Goal: Connect with others: Connect with other users

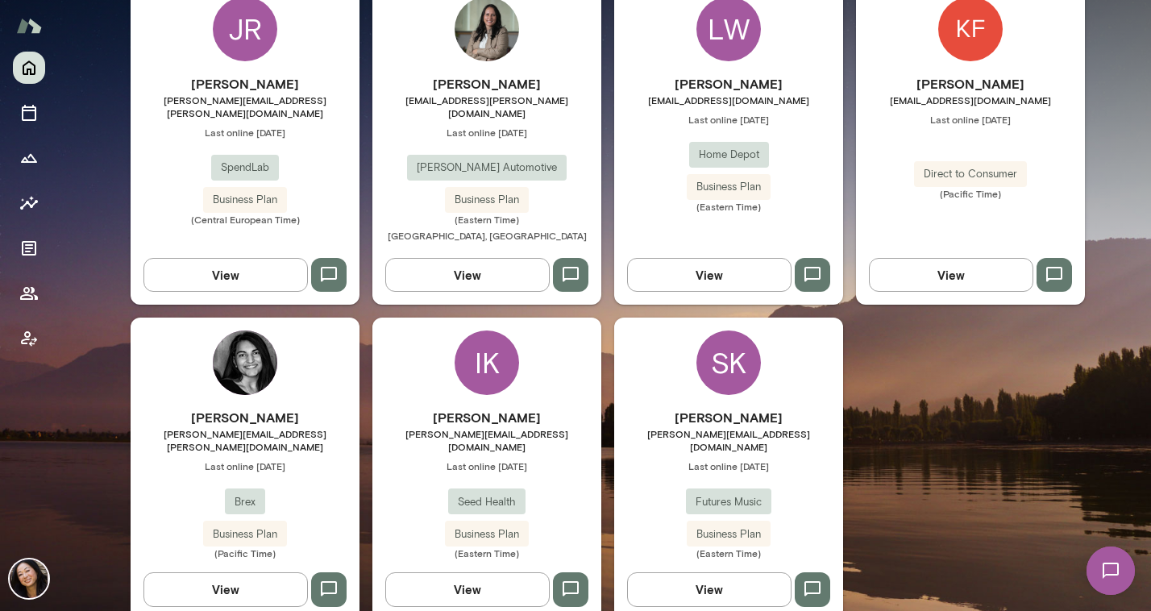
scroll to position [559, 0]
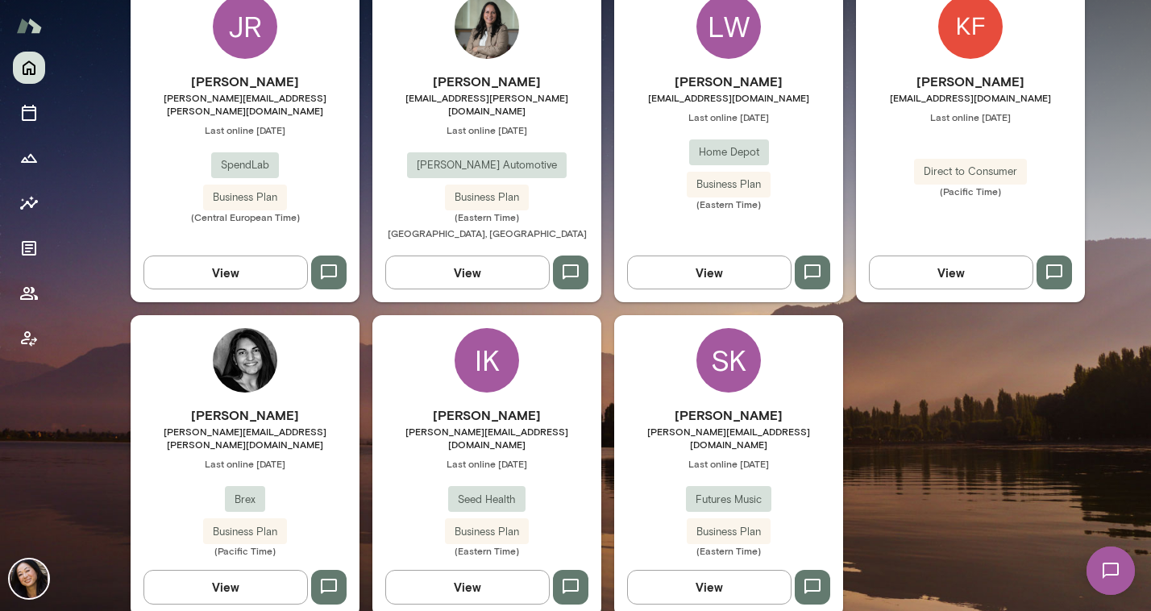
click at [262, 361] on img at bounding box center [245, 360] width 64 height 64
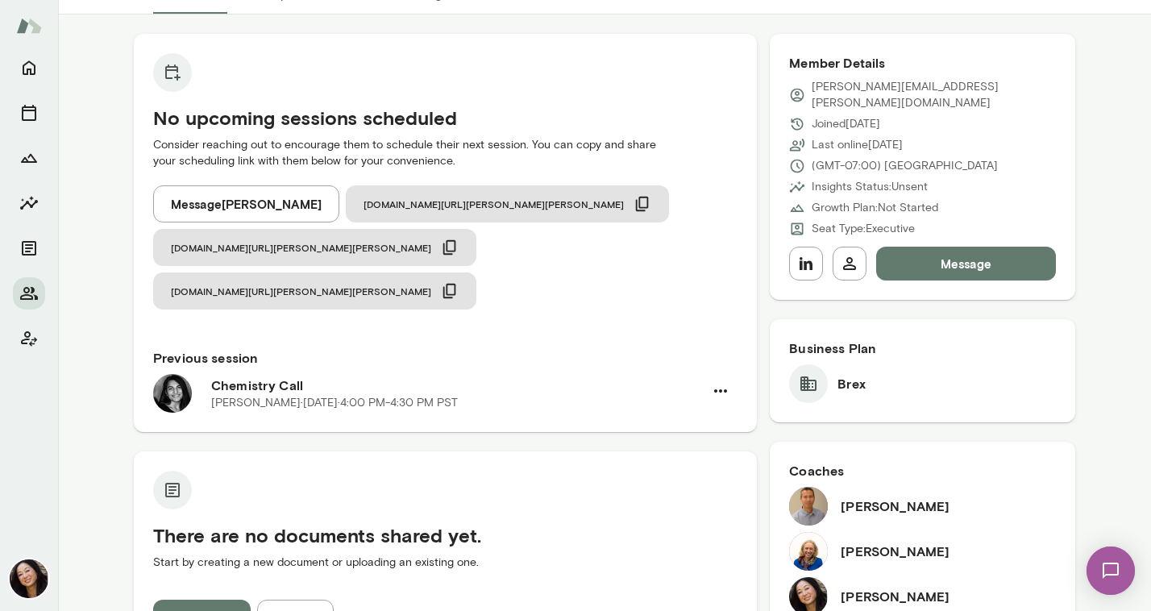
scroll to position [103, 0]
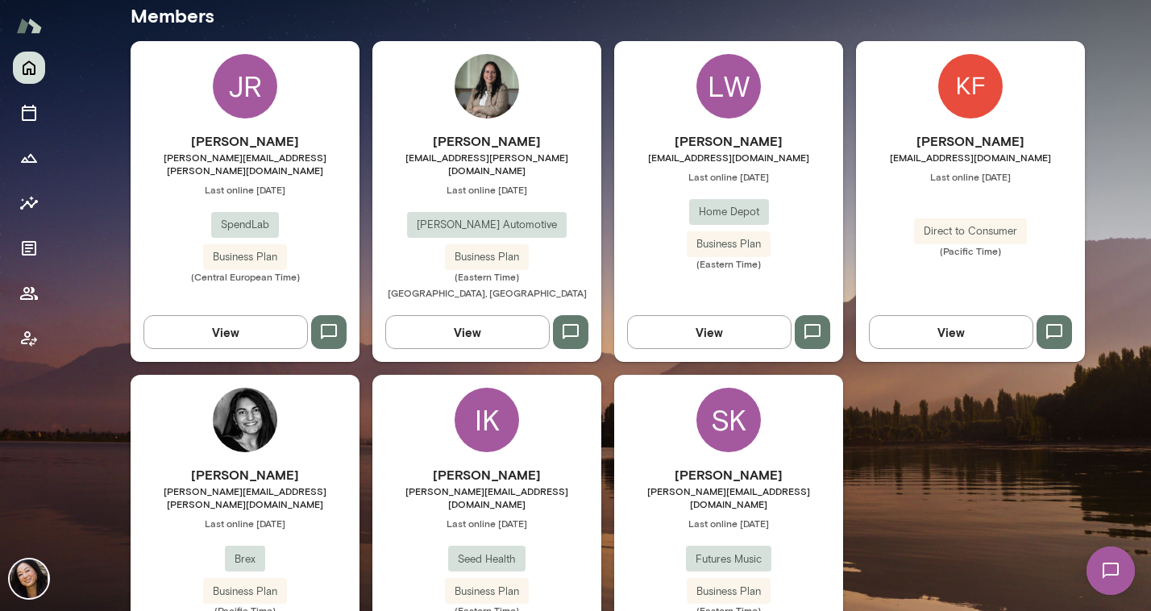
scroll to position [559, 0]
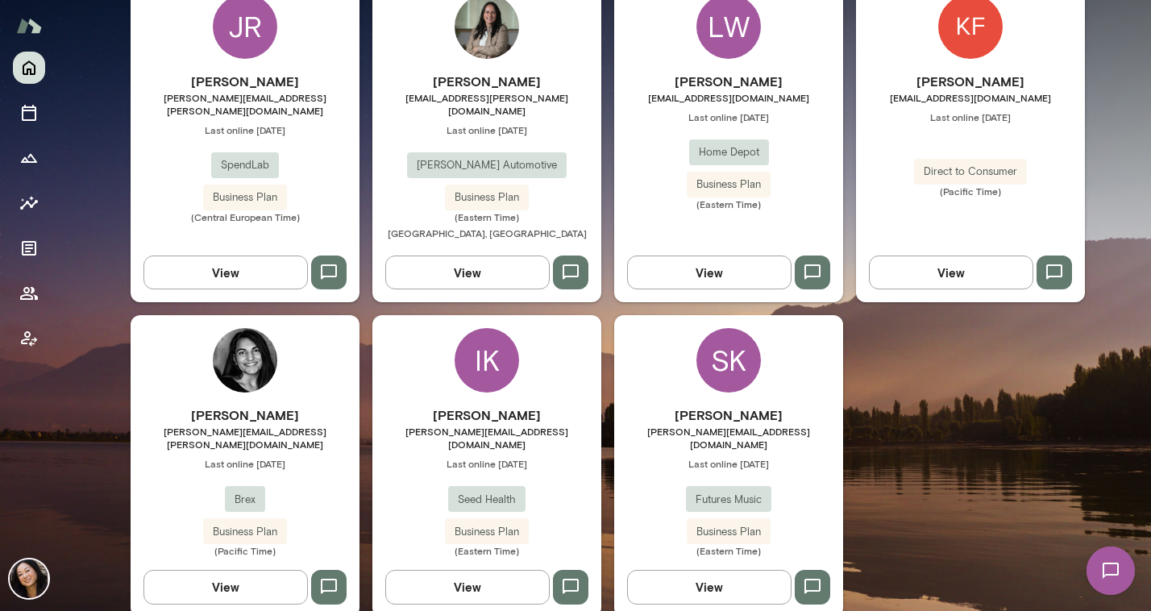
click at [240, 335] on img at bounding box center [245, 360] width 64 height 64
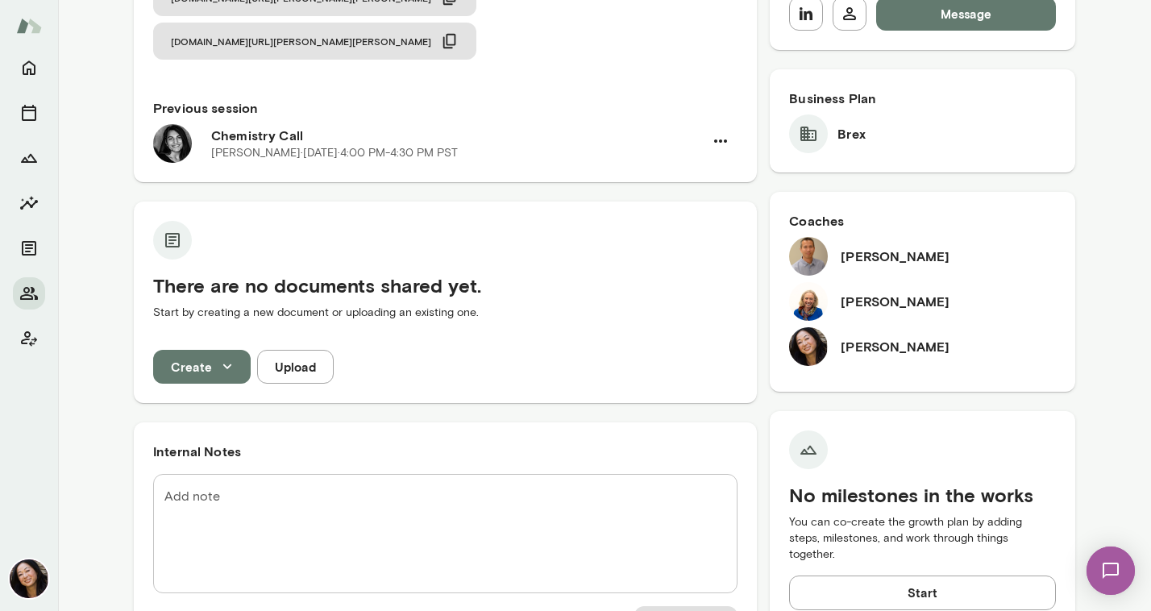
scroll to position [383, 0]
